Goal: Transaction & Acquisition: Subscribe to service/newsletter

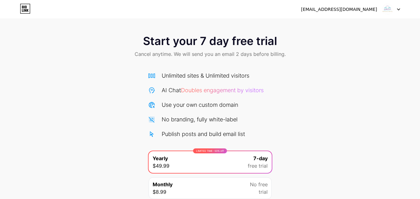
click at [27, 9] on icon at bounding box center [25, 9] width 11 height 10
click at [392, 7] on img at bounding box center [388, 9] width 12 height 12
click at [370, 12] on div "[EMAIL_ADDRESS][DOMAIN_NAME]" at bounding box center [339, 9] width 76 height 7
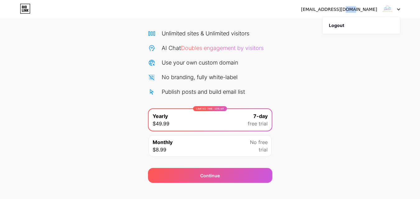
scroll to position [51, 0]
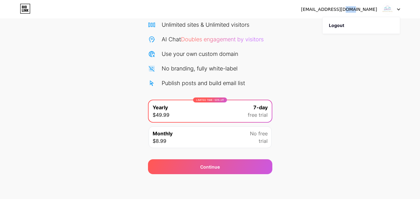
click at [25, 10] on icon at bounding box center [26, 10] width 2 height 3
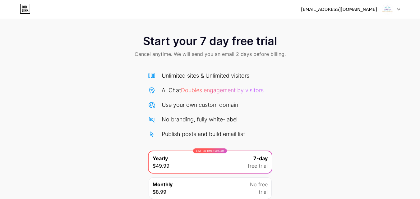
click at [399, 9] on icon at bounding box center [398, 10] width 2 height 2
click at [386, 9] on img at bounding box center [388, 9] width 12 height 12
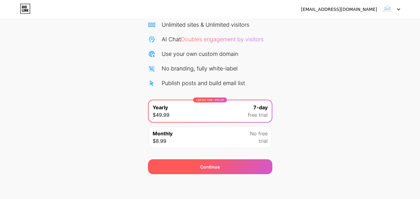
click at [215, 171] on div "Continue" at bounding box center [210, 166] width 124 height 15
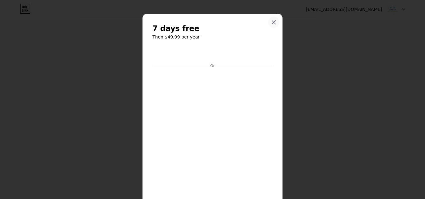
click at [271, 22] on icon at bounding box center [273, 22] width 5 height 5
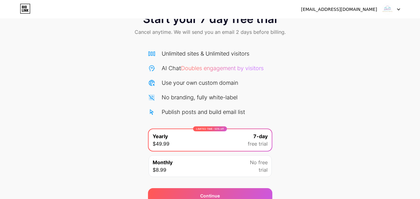
scroll to position [0, 0]
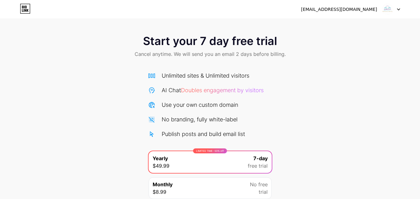
click at [22, 10] on icon at bounding box center [25, 9] width 11 height 10
click at [385, 10] on img at bounding box center [388, 9] width 12 height 12
